Goal: Task Accomplishment & Management: Use online tool/utility

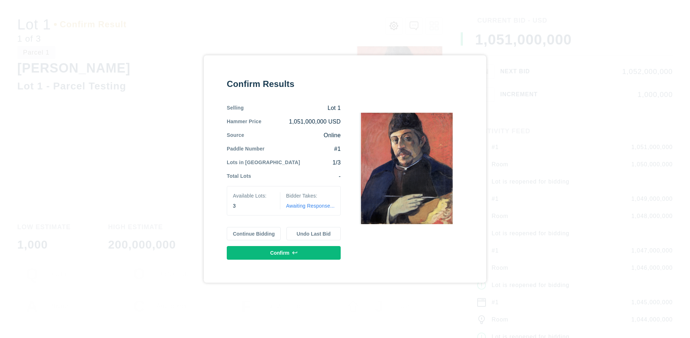
click at [254, 233] on button "Continue Bidding" at bounding box center [254, 234] width 54 height 14
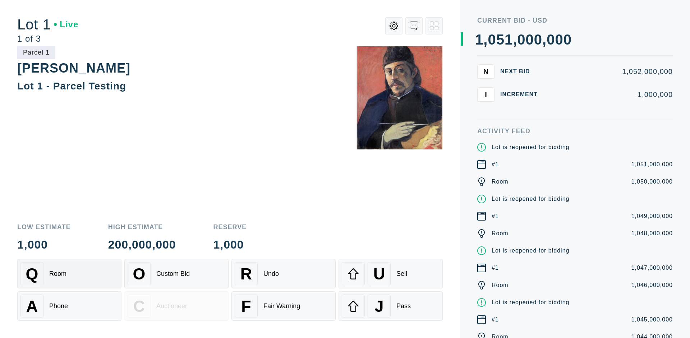
click at [69, 274] on div "Q Room" at bounding box center [69, 273] width 98 height 23
